Goal: Communication & Community: Connect with others

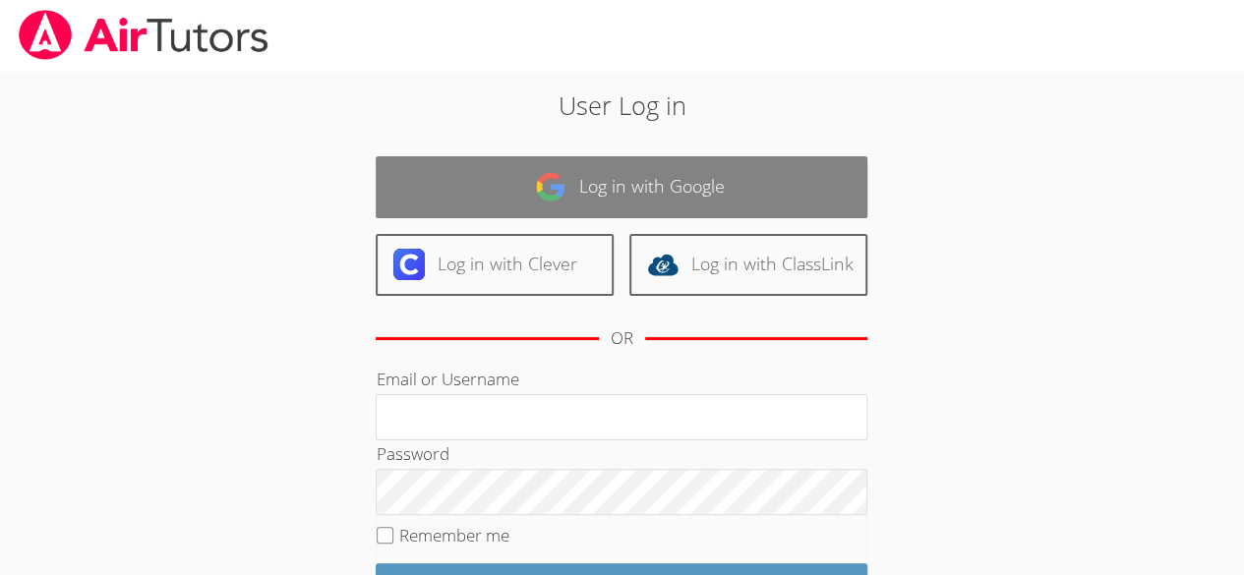
click at [622, 178] on link "Log in with Google" at bounding box center [622, 187] width 492 height 62
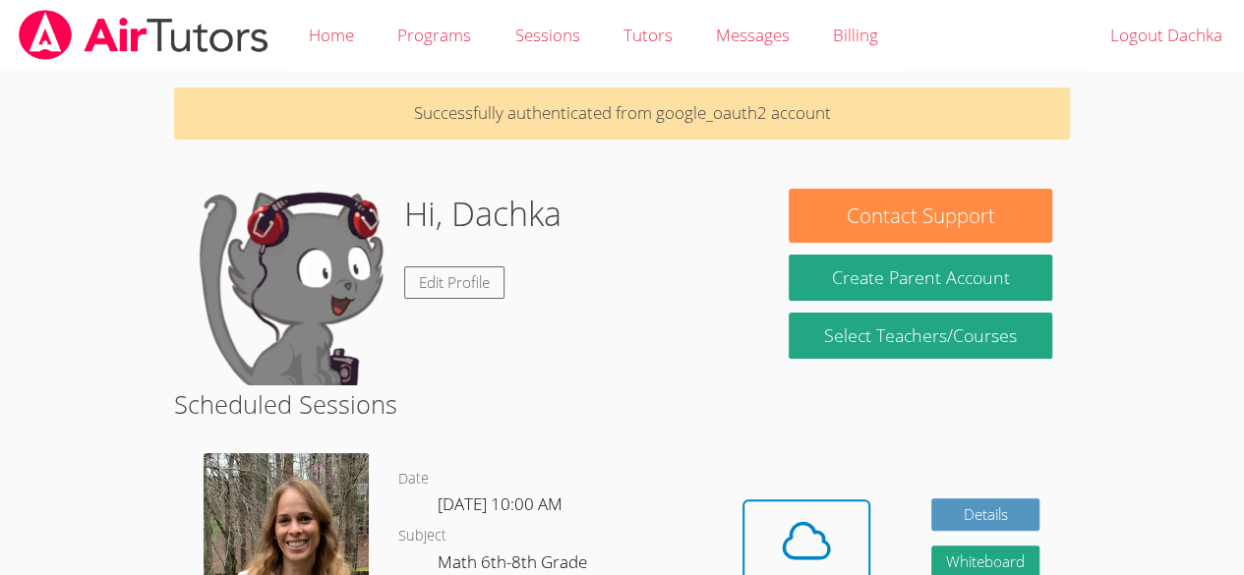
click at [318, 551] on img at bounding box center [286, 550] width 165 height 194
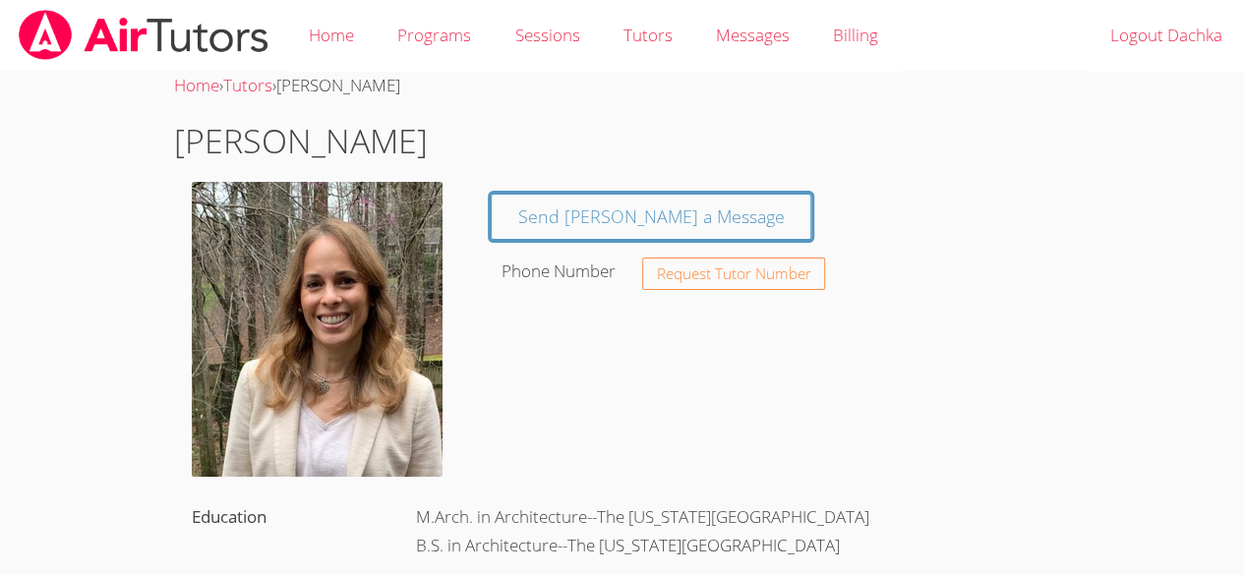
click at [397, 352] on img at bounding box center [317, 329] width 251 height 295
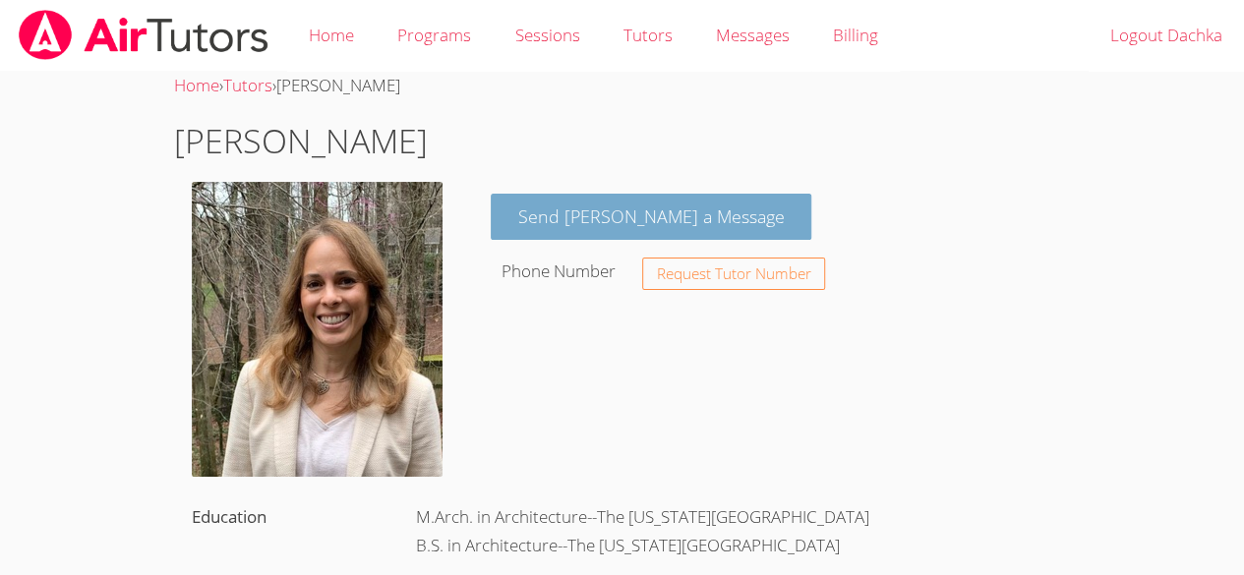
click at [601, 218] on link "Send Sandra a Message" at bounding box center [652, 217] width 322 height 46
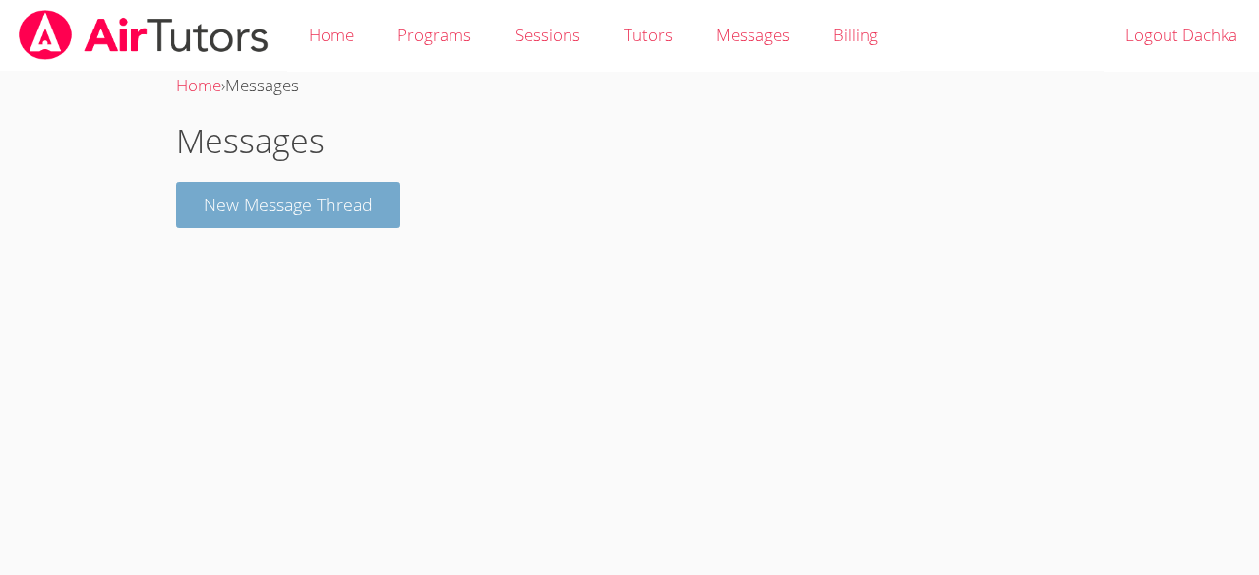
click at [325, 199] on button "New Message Thread" at bounding box center [288, 205] width 224 height 46
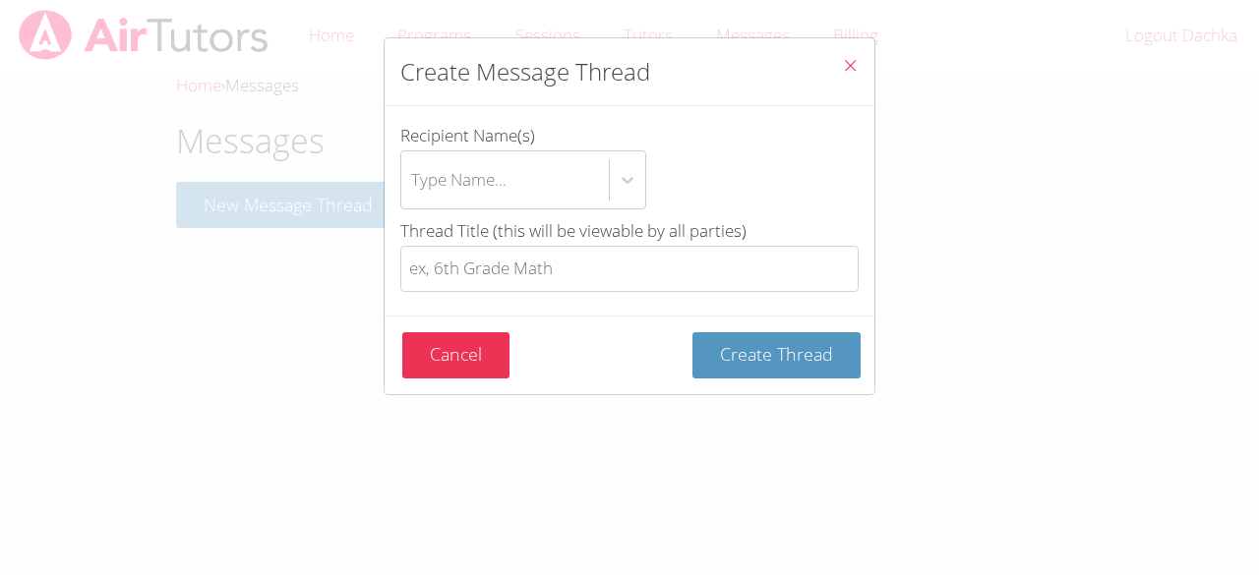
click at [842, 58] on icon "Close" at bounding box center [850, 65] width 17 height 17
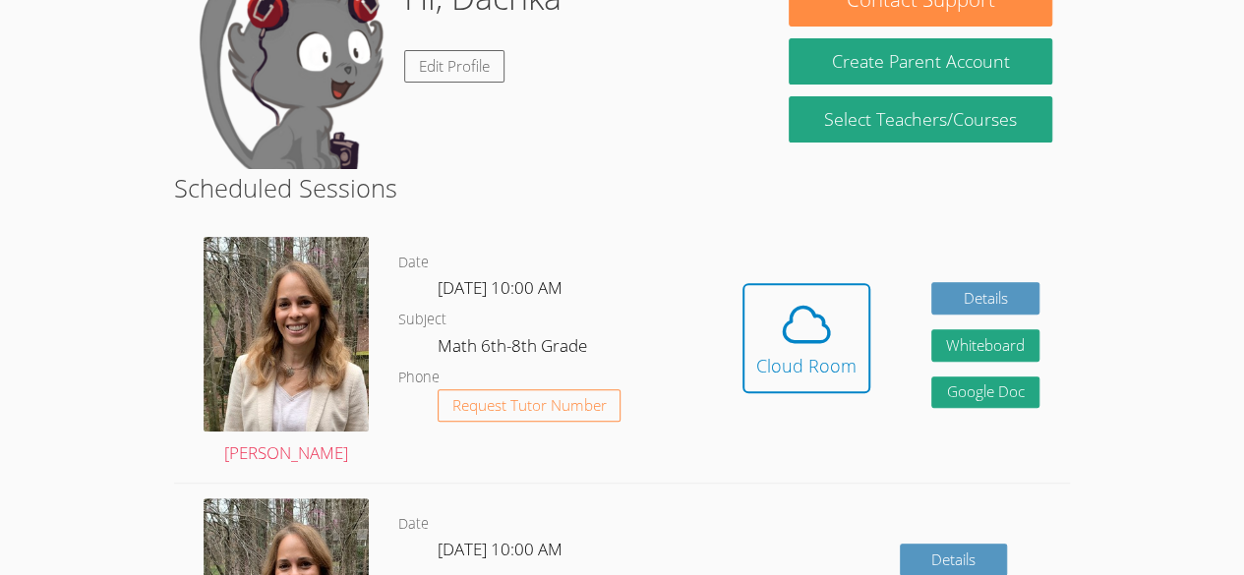
scroll to position [214, 0]
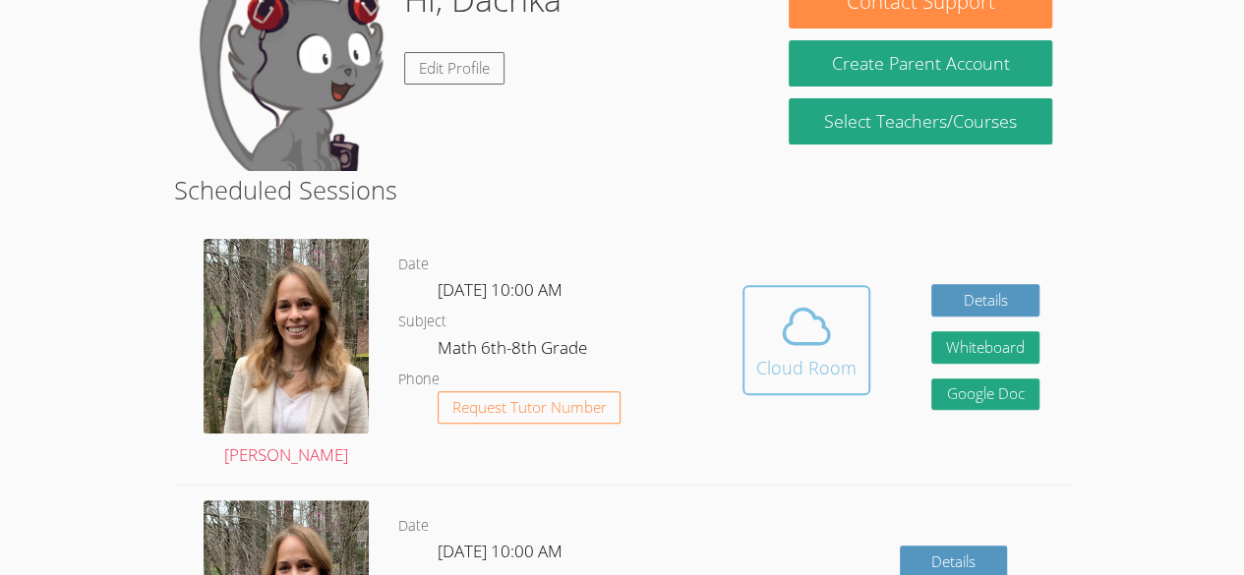
click at [803, 333] on icon at bounding box center [806, 326] width 55 height 55
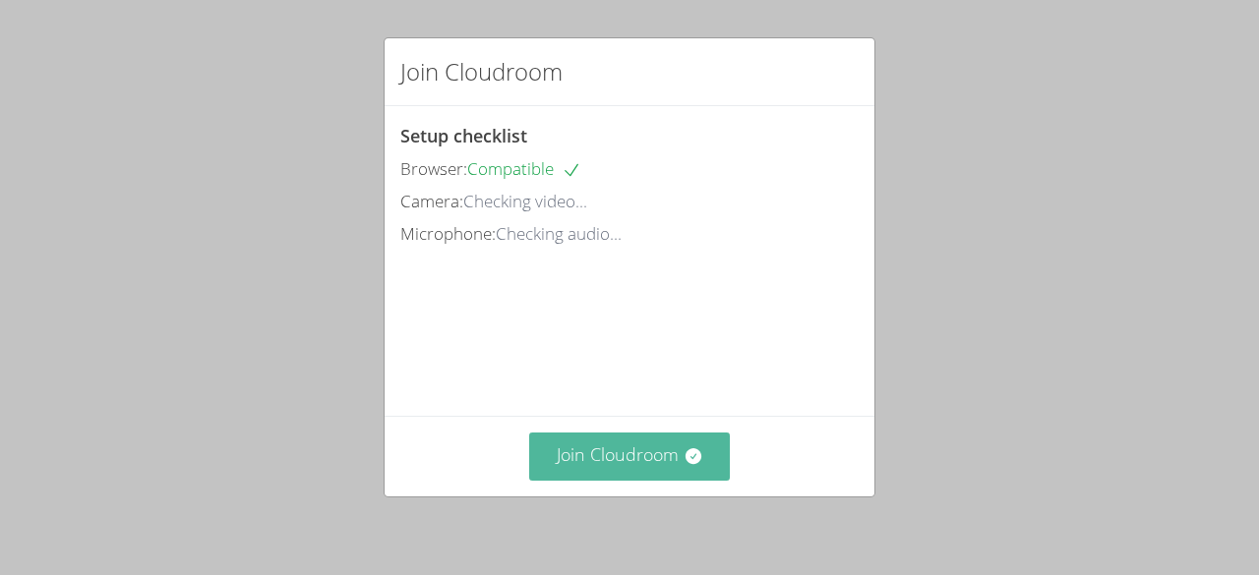
click at [620, 455] on button "Join Cloudroom" at bounding box center [630, 457] width 202 height 48
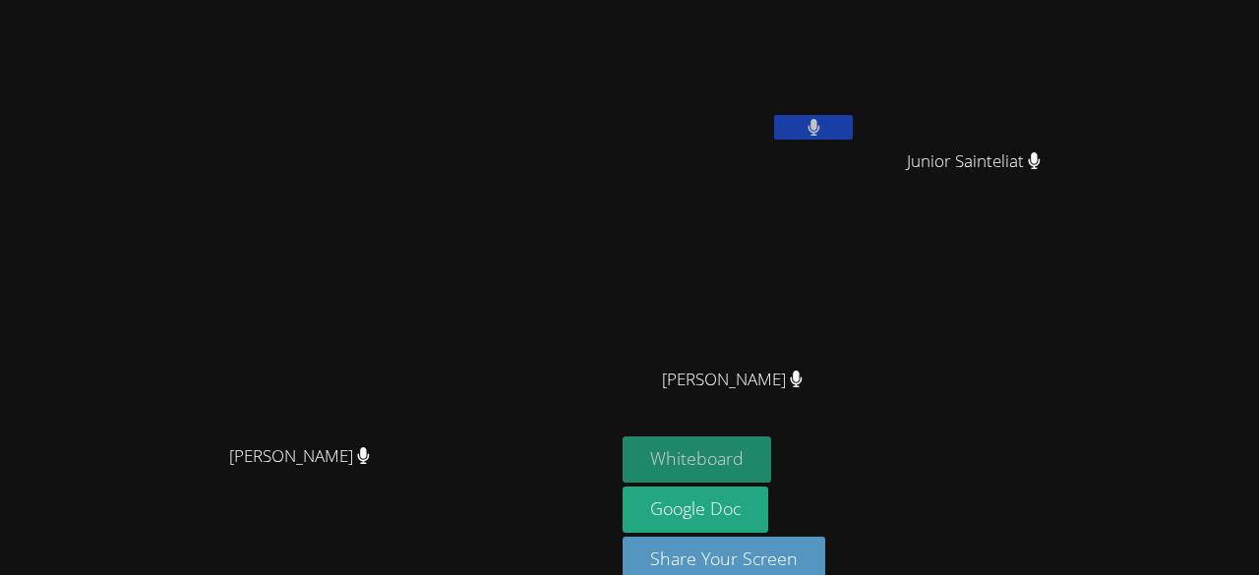
click at [771, 454] on button "Whiteboard" at bounding box center [697, 460] width 149 height 46
click at [771, 437] on button "Whiteboard" at bounding box center [697, 460] width 149 height 46
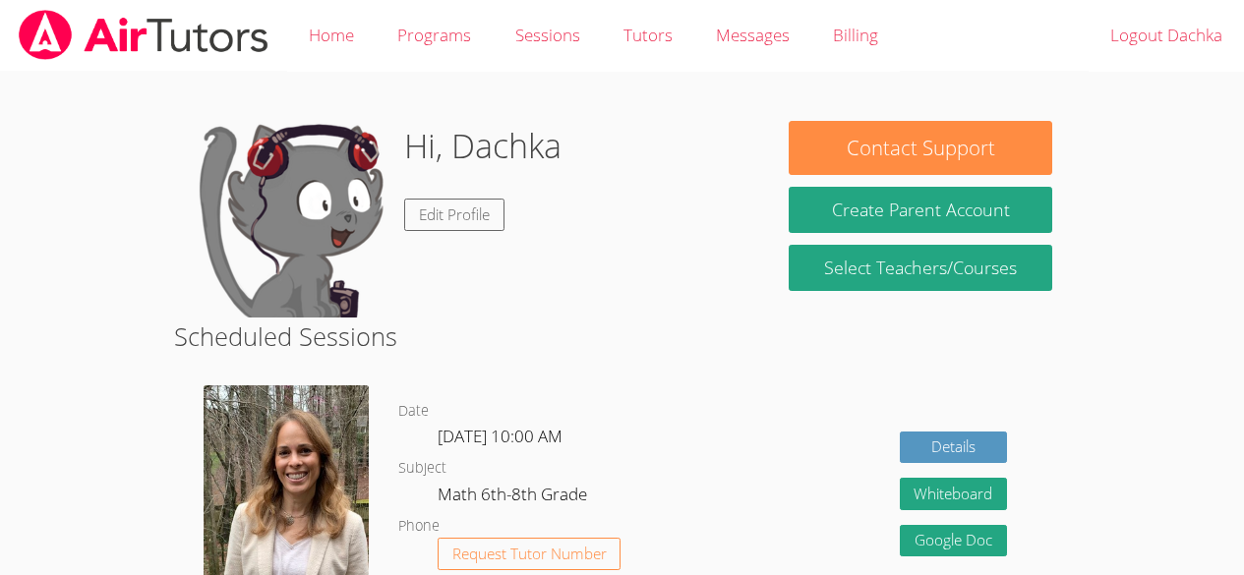
scroll to position [214, 0]
